Goal: Task Accomplishment & Management: Use online tool/utility

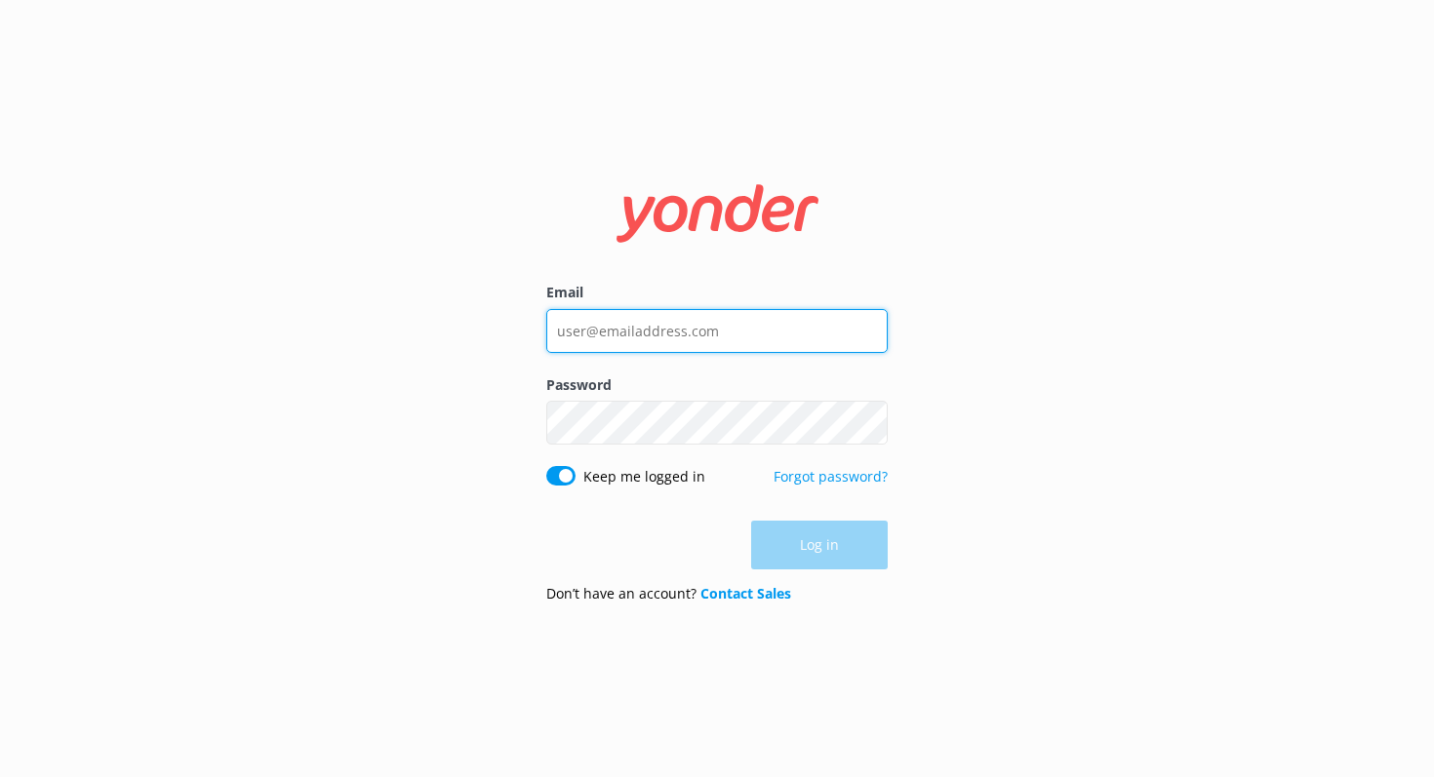
type input "will@skydivekeywest.com"
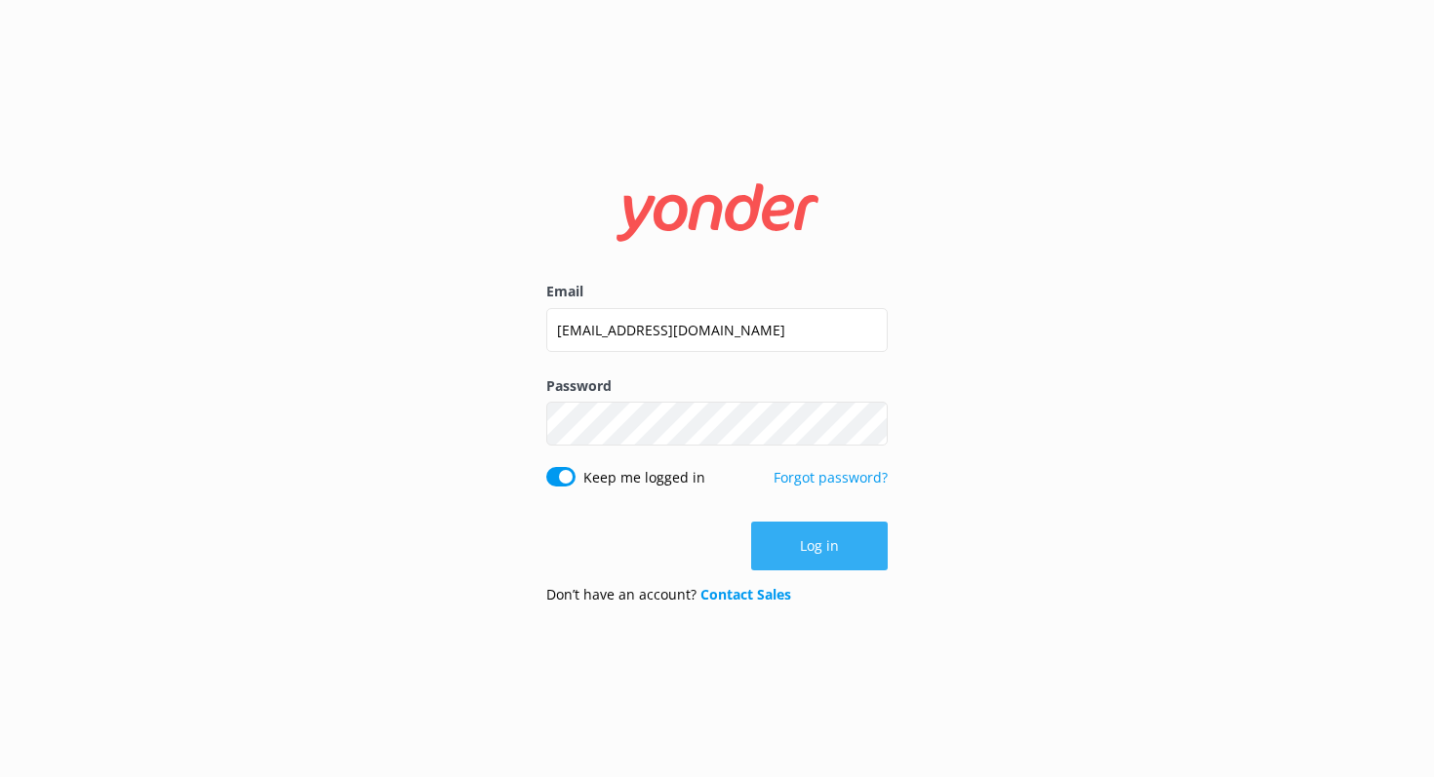
click at [814, 555] on div "Log in" at bounding box center [716, 546] width 341 height 49
click at [814, 555] on button "Log in" at bounding box center [819, 546] width 137 height 49
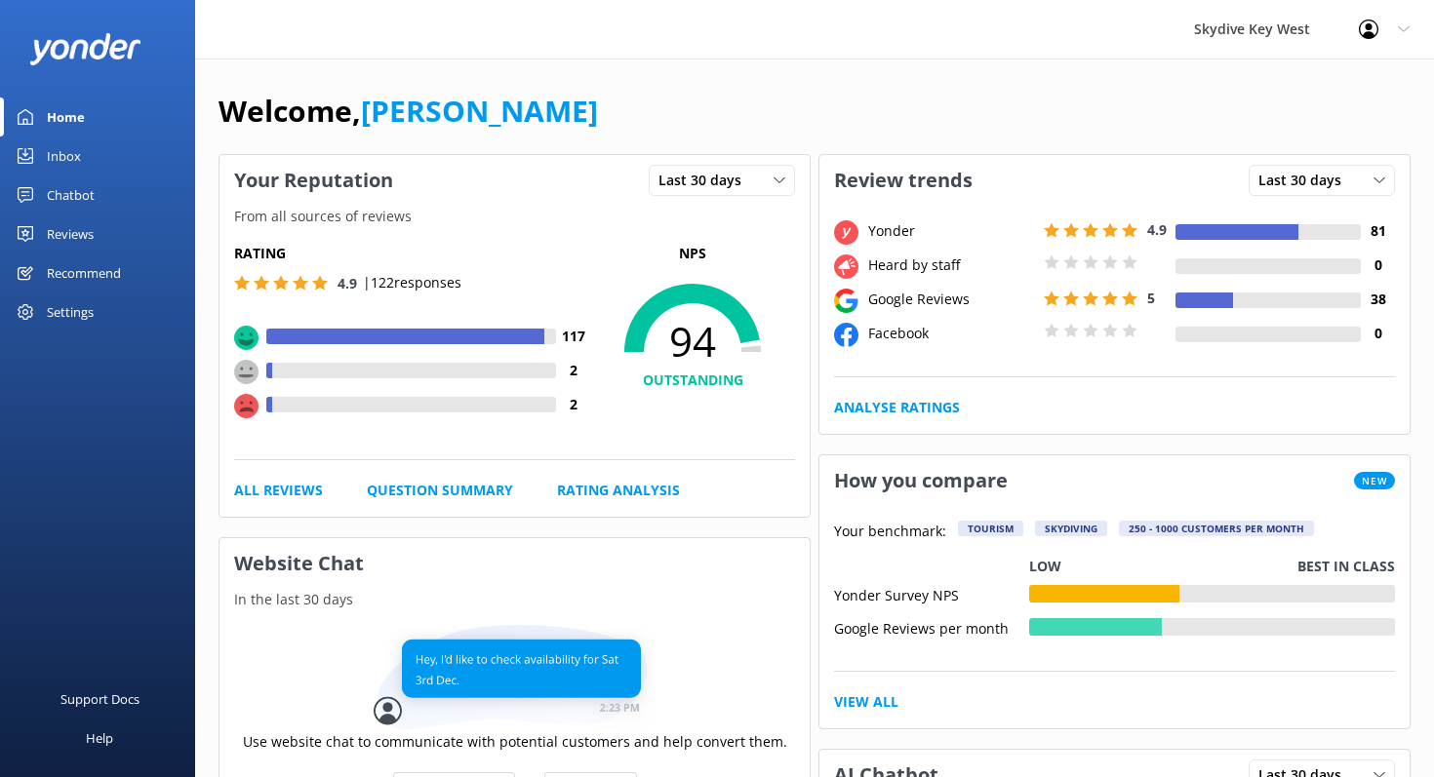
click at [60, 239] on div "Reviews" at bounding box center [70, 234] width 47 height 39
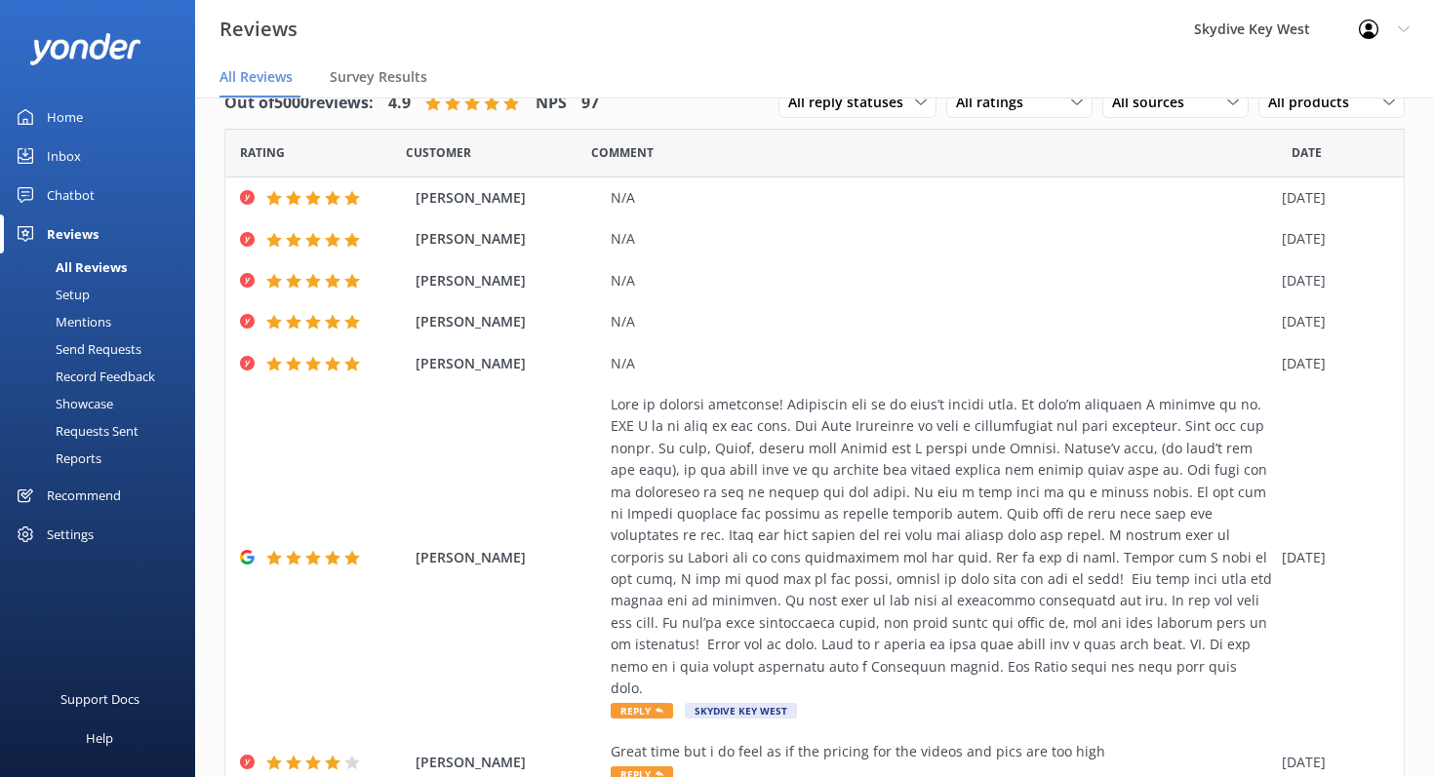
click at [965, 129] on div "Comment" at bounding box center [941, 153] width 700 height 49
click at [973, 109] on span "All ratings" at bounding box center [995, 102] width 79 height 21
click at [976, 208] on link "Passives" at bounding box center [1034, 221] width 174 height 39
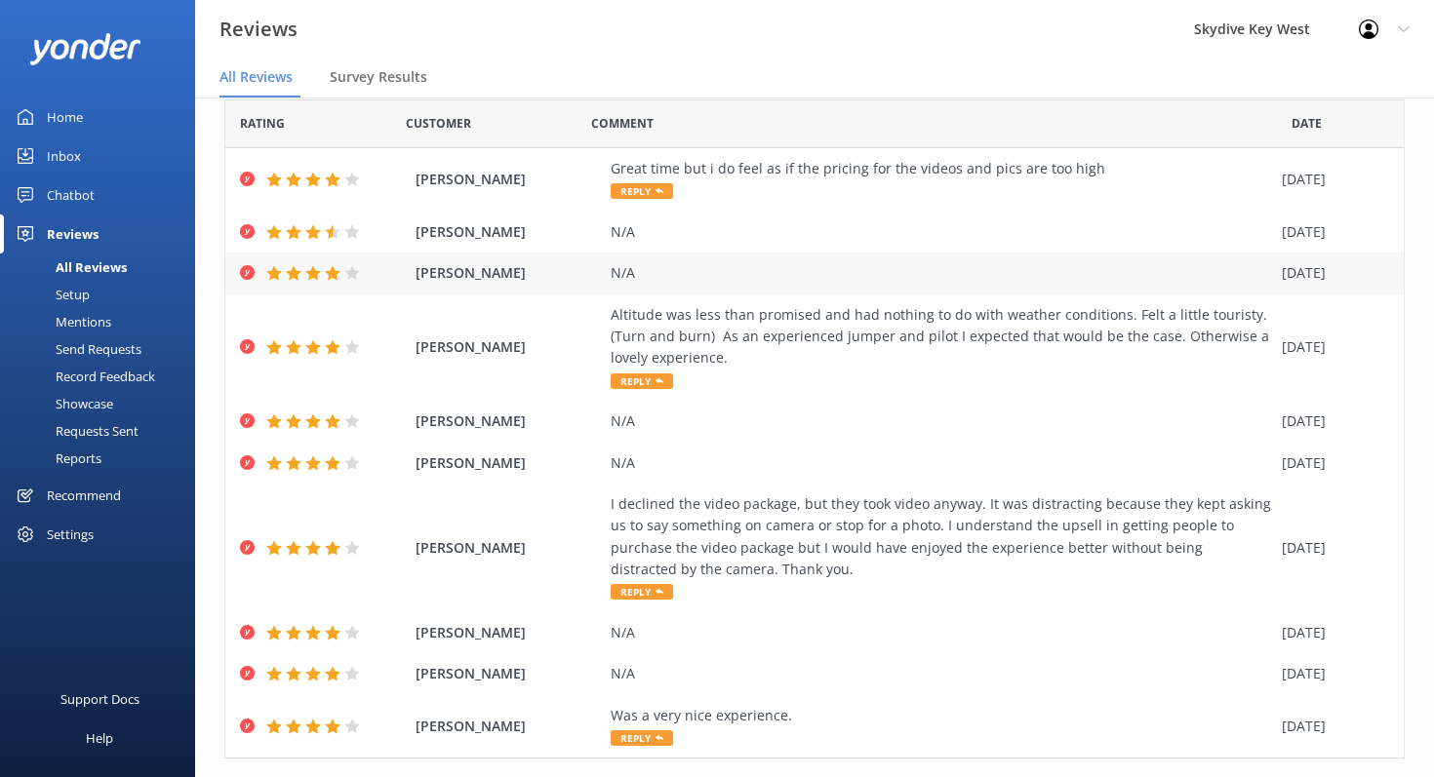
scroll to position [30, 0]
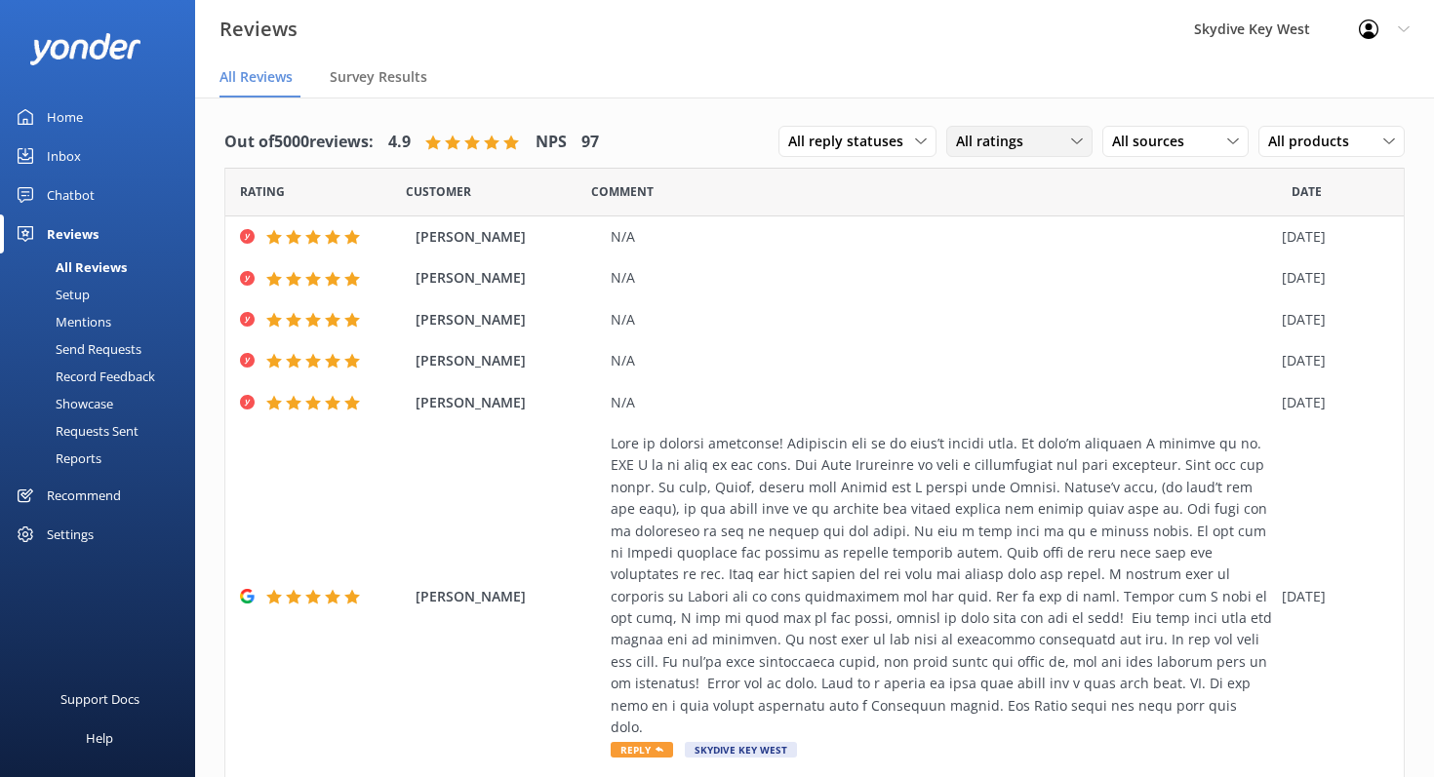
click at [987, 153] on div "All ratings All ratings Promoters Passives Detractors" at bounding box center [1019, 141] width 146 height 31
click at [978, 258] on div "Passives" at bounding box center [1013, 261] width 76 height 20
